Goal: Find specific page/section: Find specific page/section

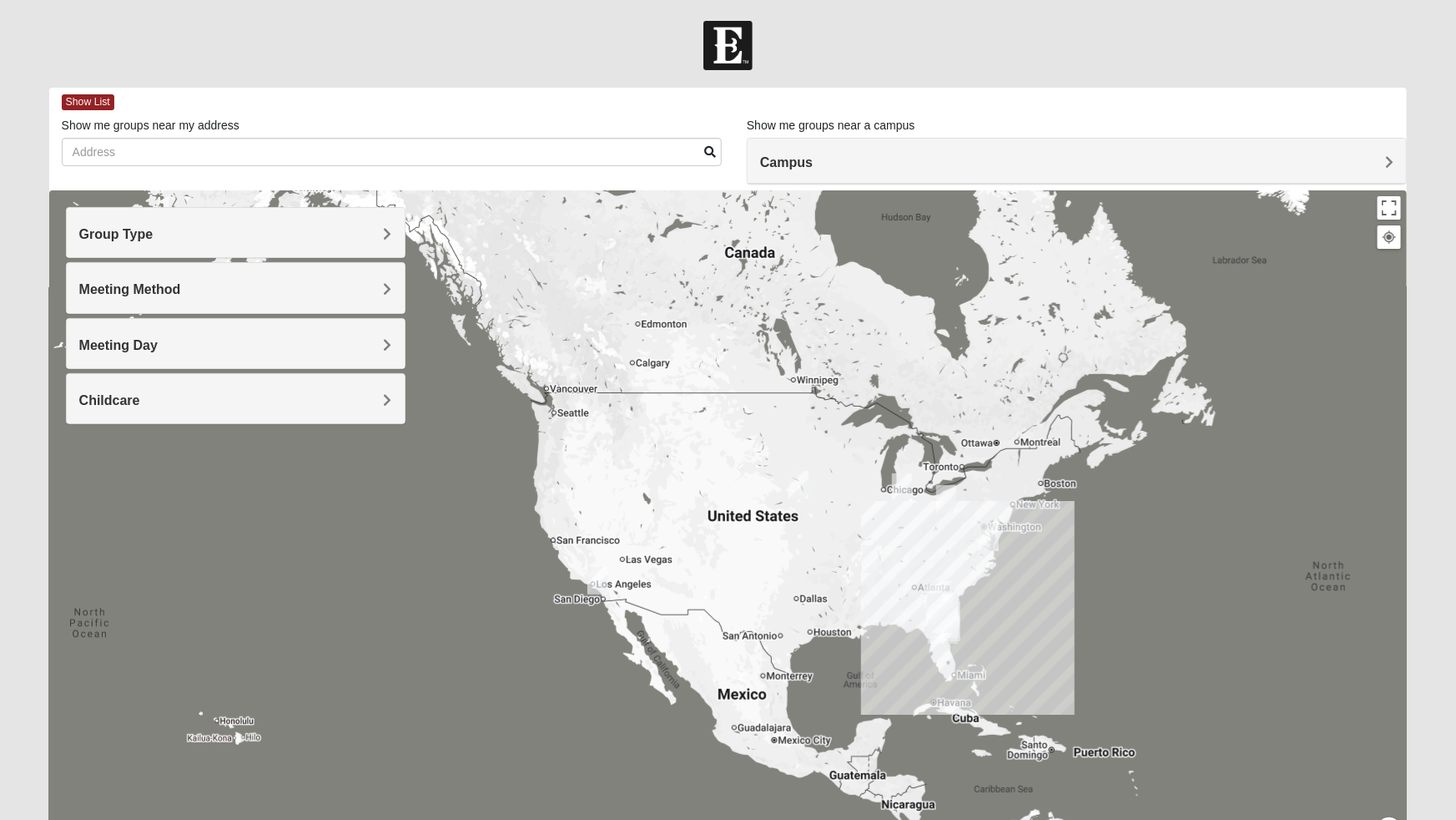
click at [796, 483] on img "Mens Hultgren 68022" at bounding box center [798, 484] width 34 height 41
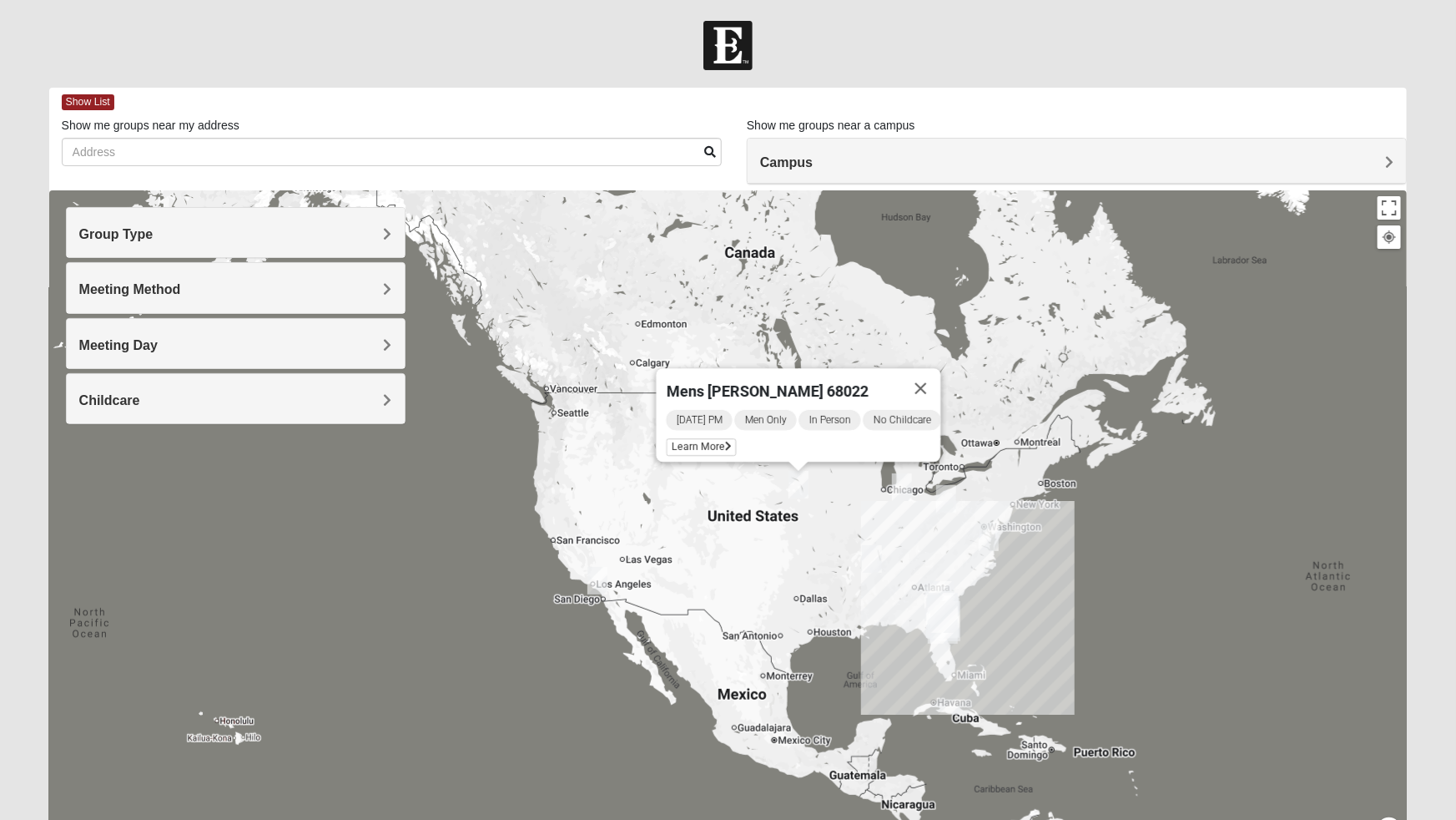
click at [938, 368] on button "Close" at bounding box center [920, 388] width 40 height 40
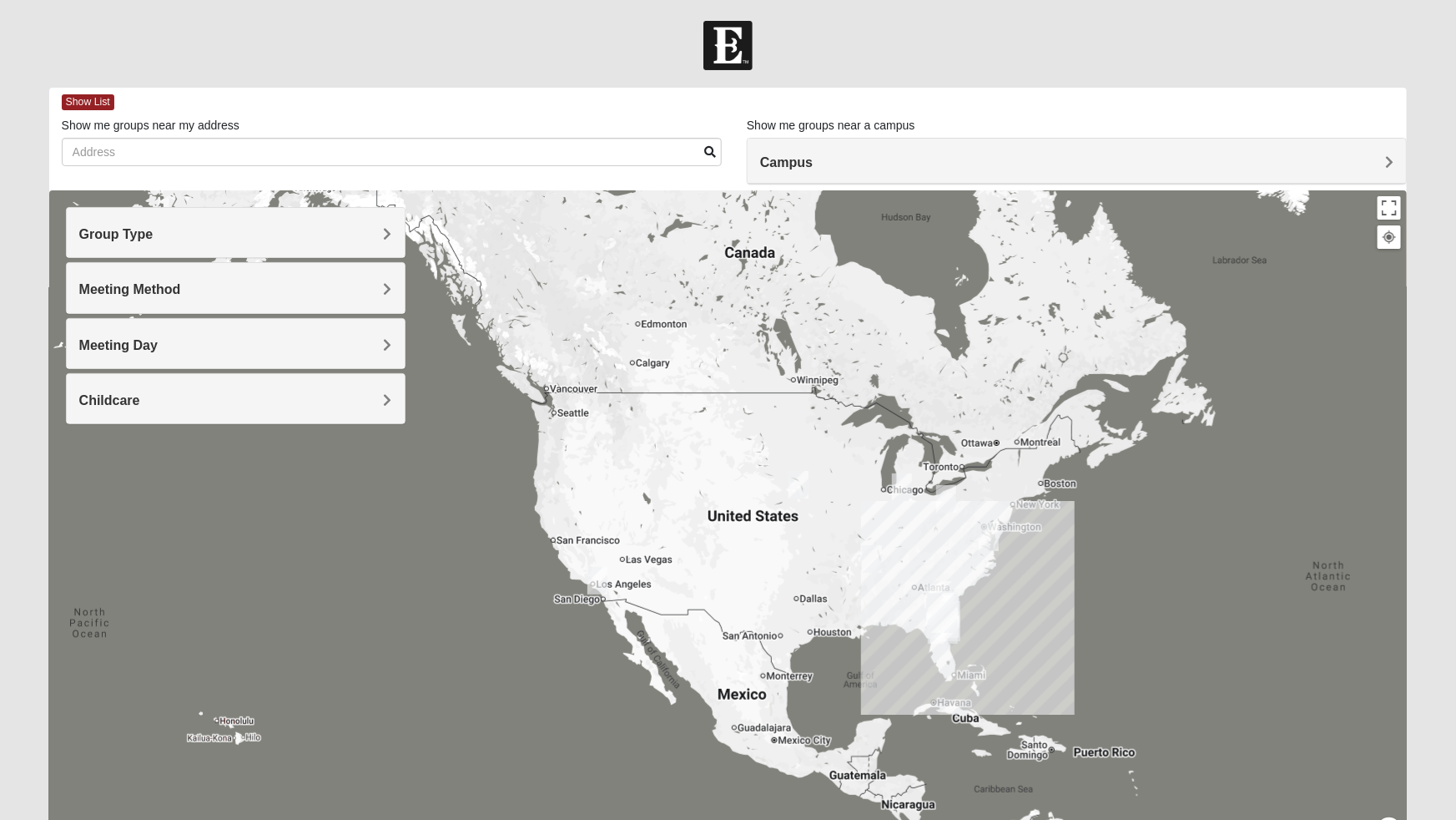
click at [0, 721] on form "Log In Find A Group Error Show List Loading Groups" at bounding box center [728, 470] width 1456 height 898
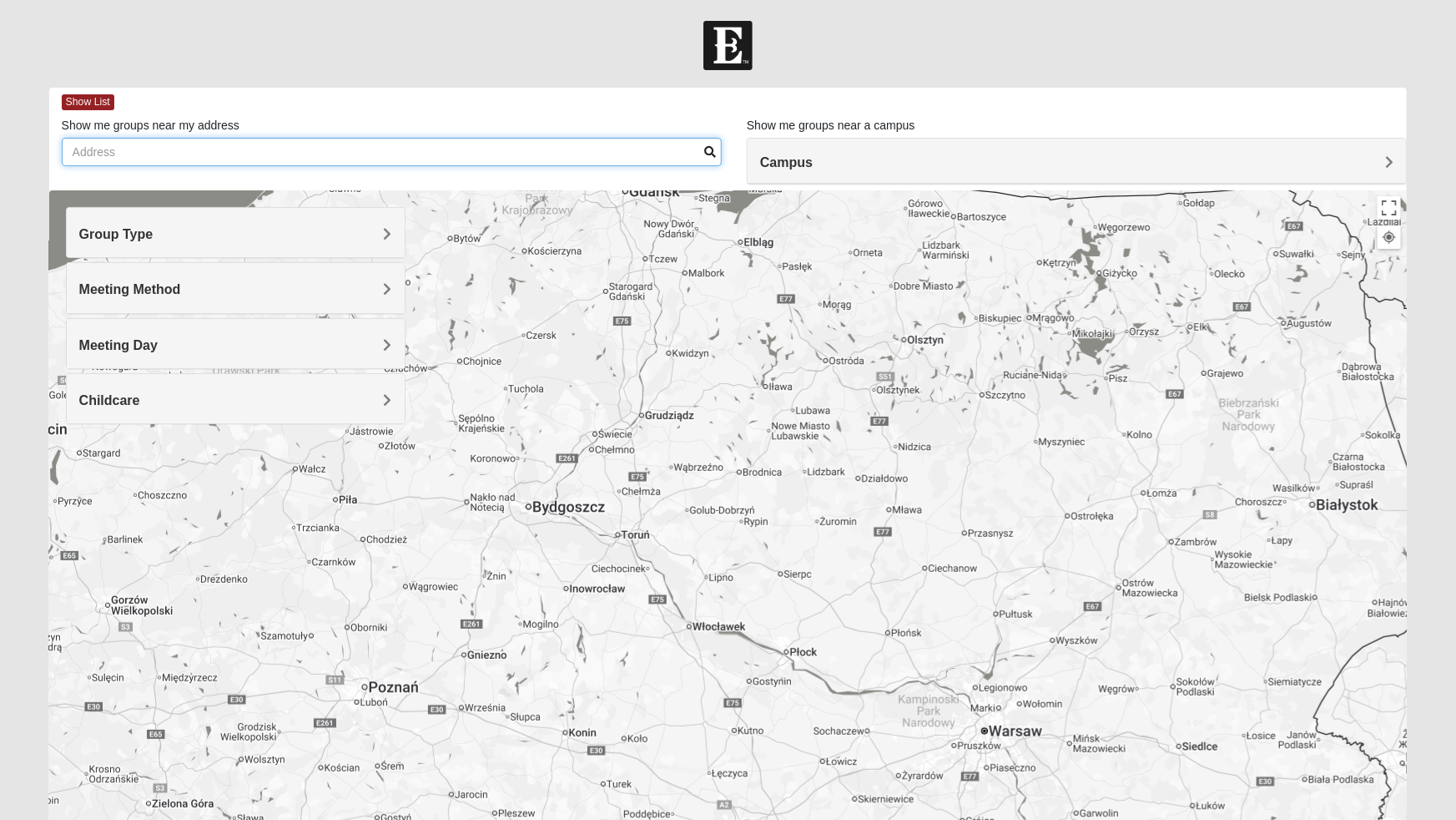
click at [125, 157] on input "Show me groups near my address" at bounding box center [391, 151] width 660 height 29
type input "D"
type input "[GEOGRAPHIC_DATA]"
click at [1360, 520] on div at bounding box center [728, 524] width 1358 height 668
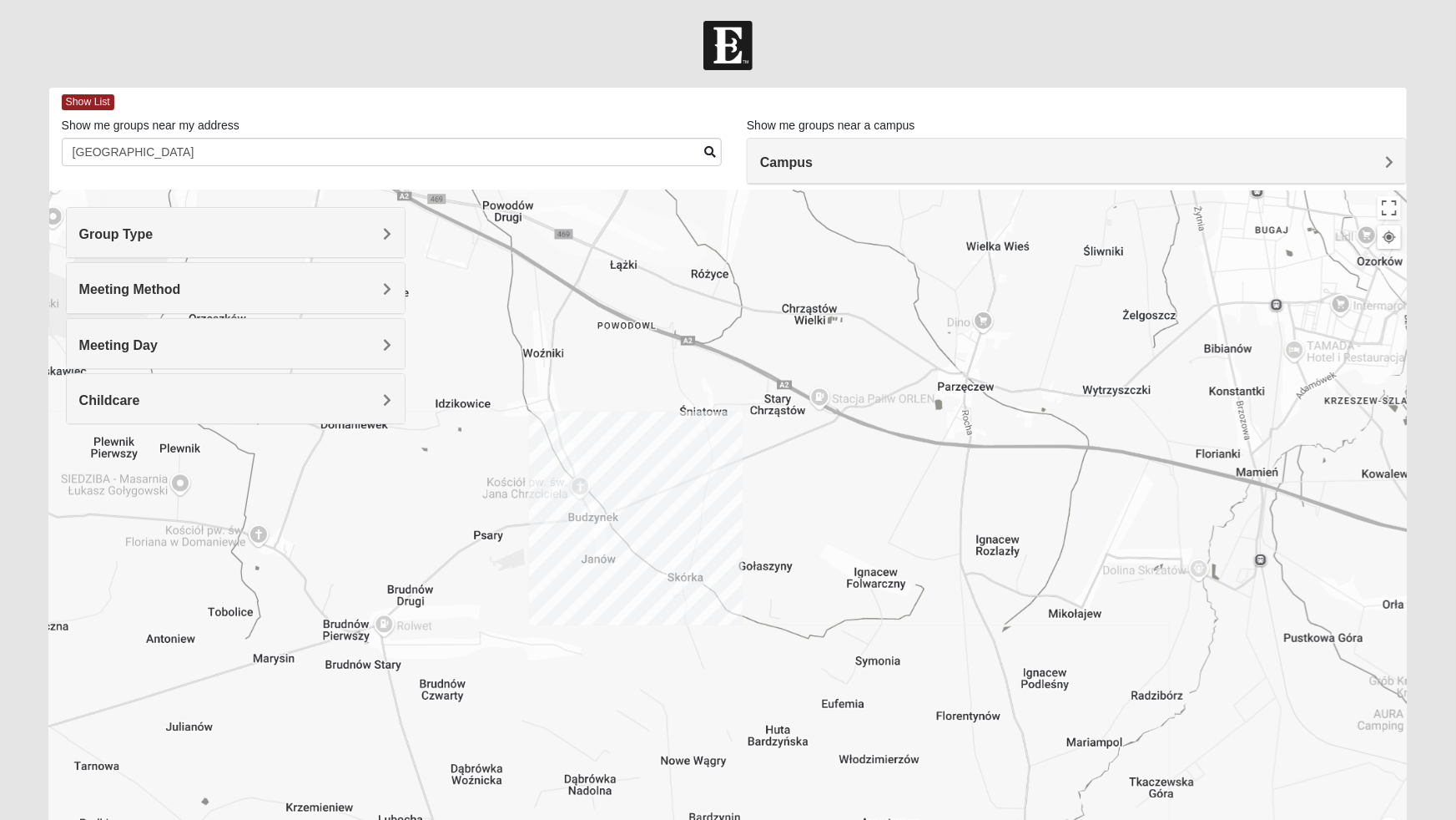
click at [667, 587] on div at bounding box center [728, 524] width 1358 height 668
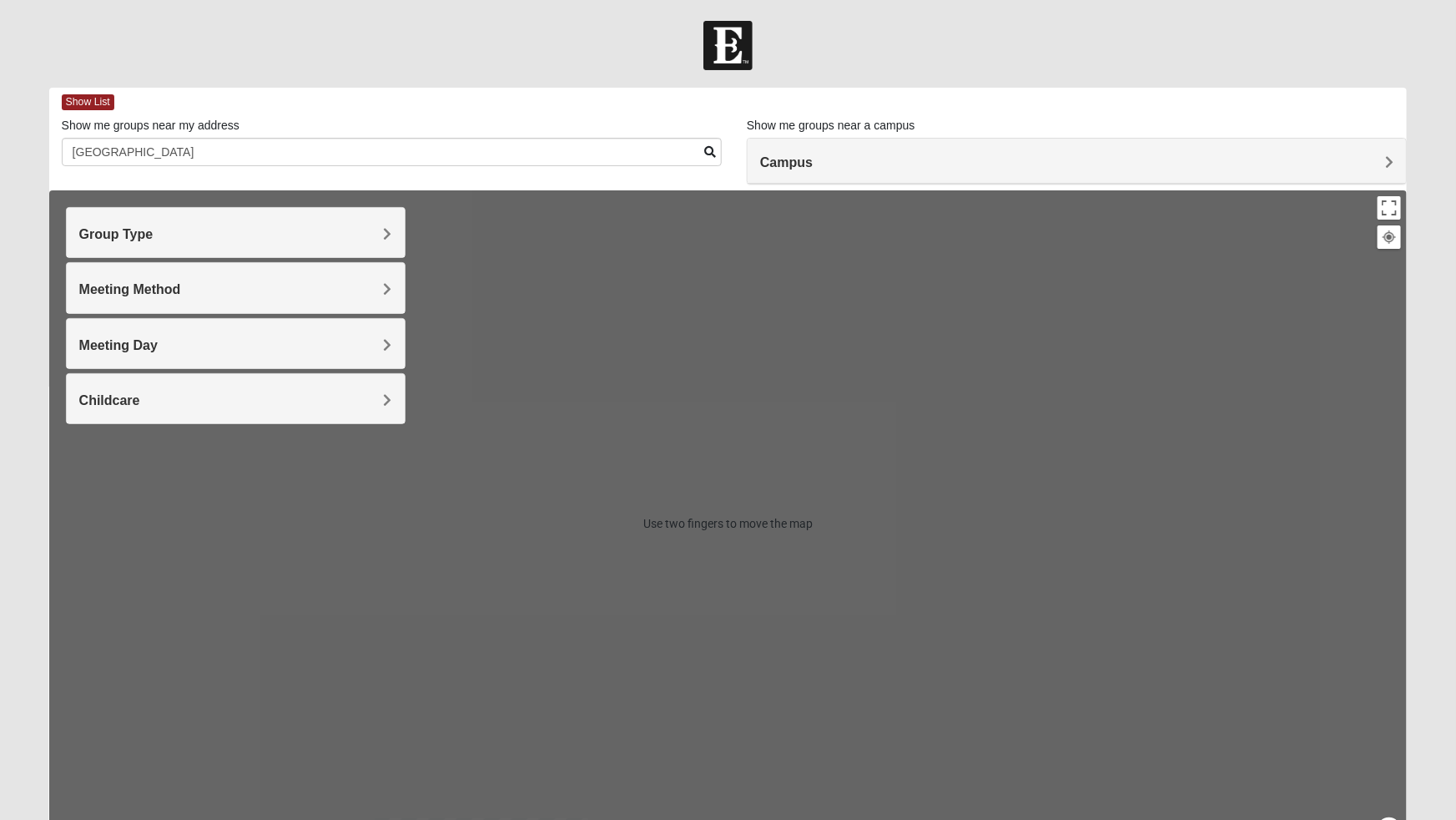
scroll to position [99, 0]
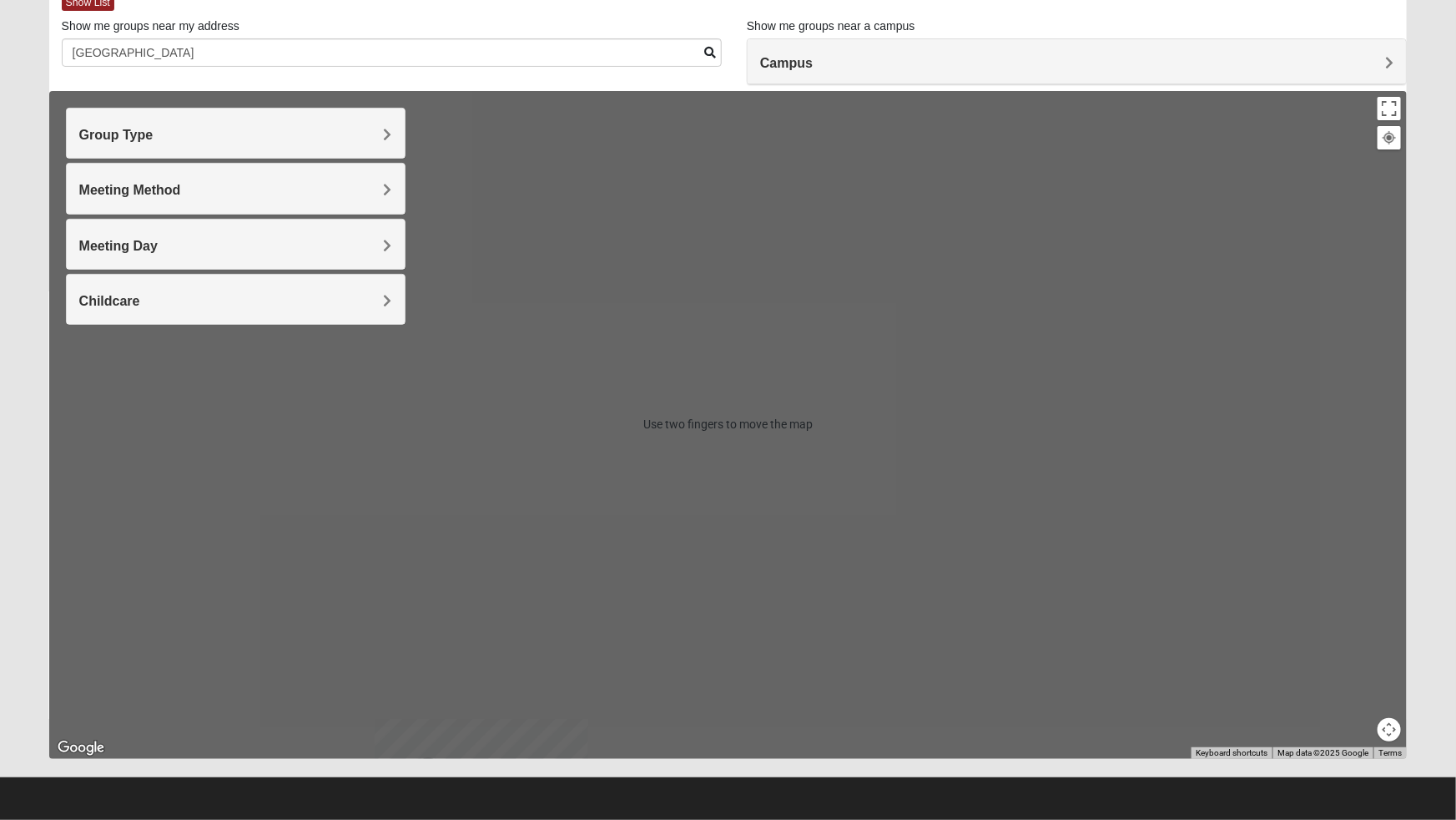
click at [442, 645] on div at bounding box center [728, 425] width 1358 height 668
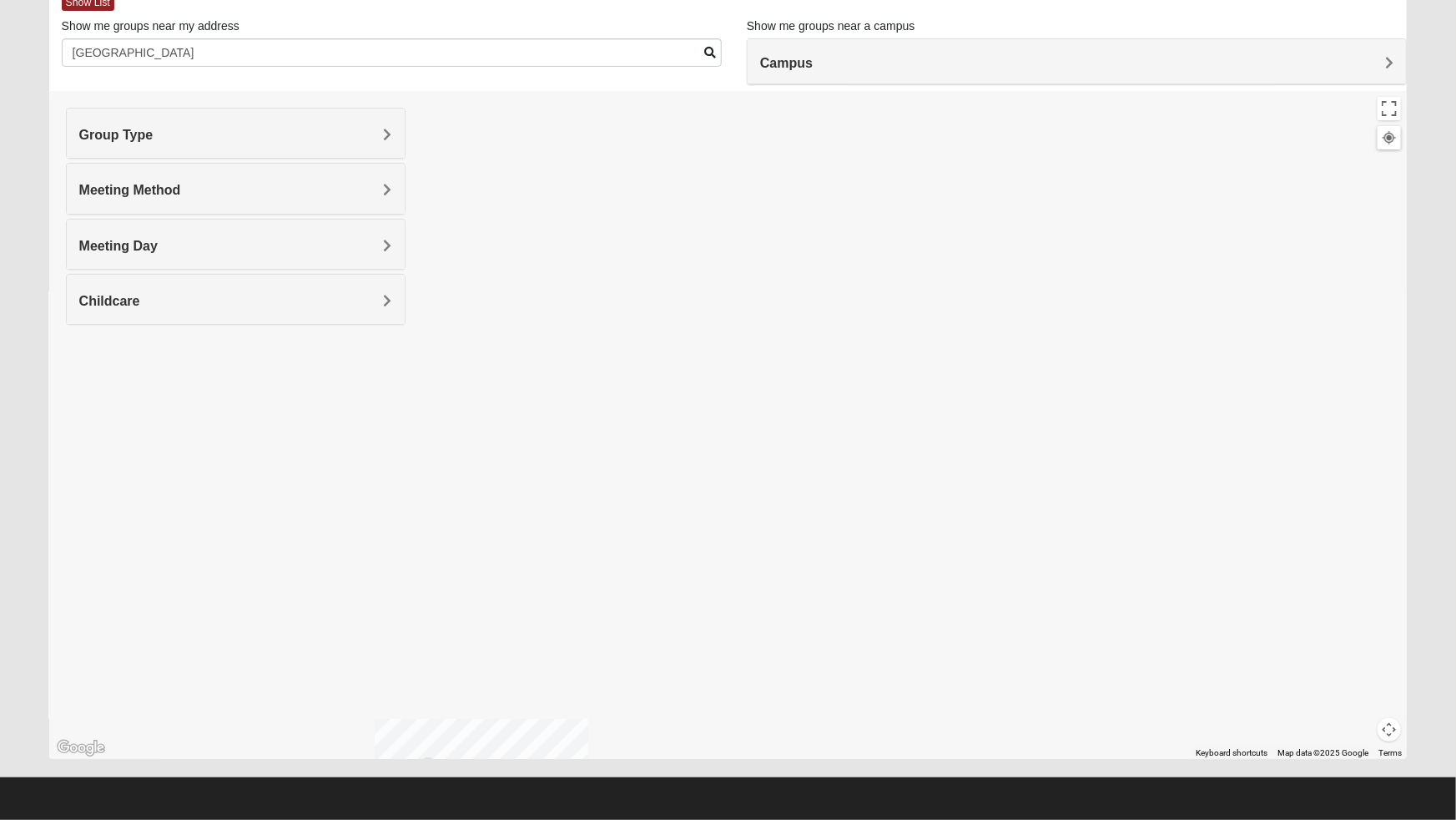
click at [1358, 122] on div at bounding box center [728, 425] width 1358 height 668
click at [1379, 107] on button "Toggle fullscreen view" at bounding box center [1389, 108] width 23 height 23
